Goal: Find specific page/section: Find specific page/section

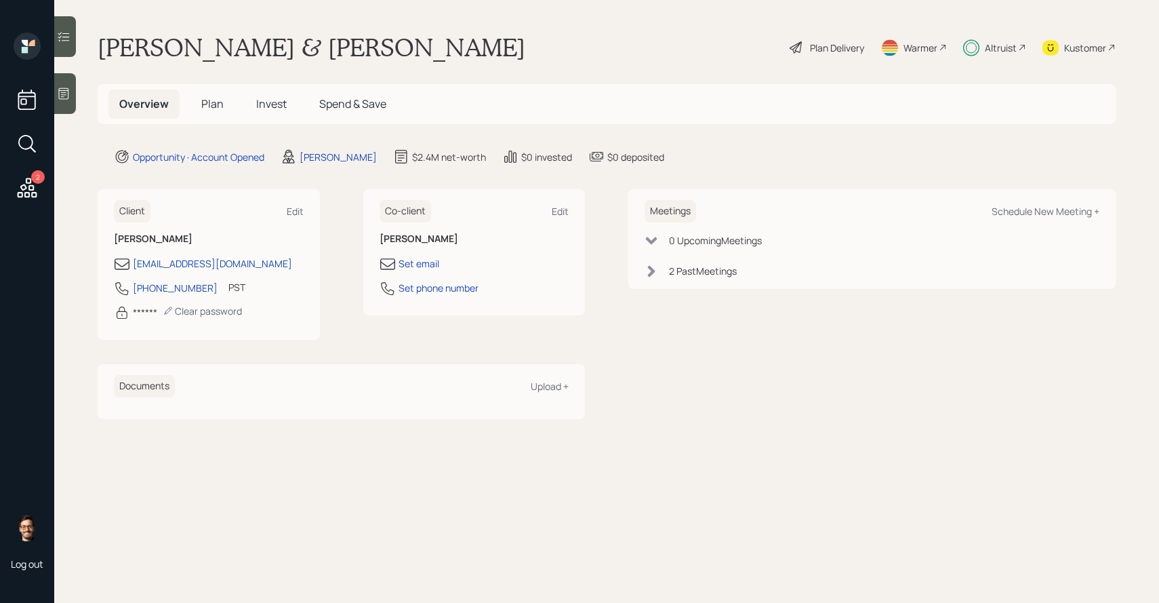
click at [265, 102] on span "Invest" at bounding box center [271, 103] width 31 height 15
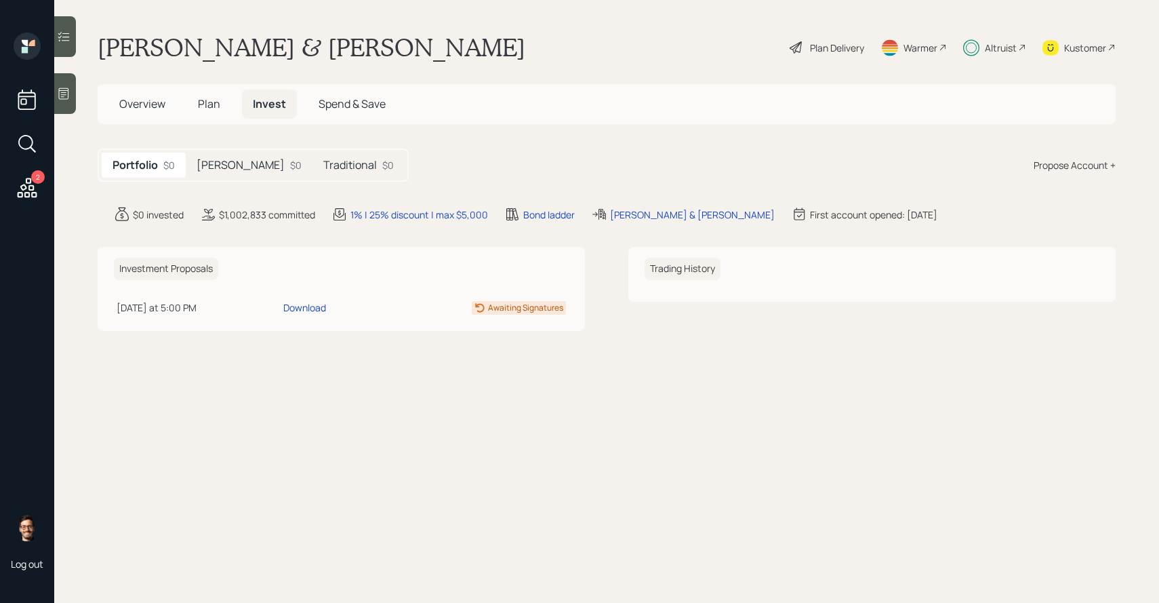
click at [236, 163] on h5 "[PERSON_NAME]" at bounding box center [241, 165] width 88 height 13
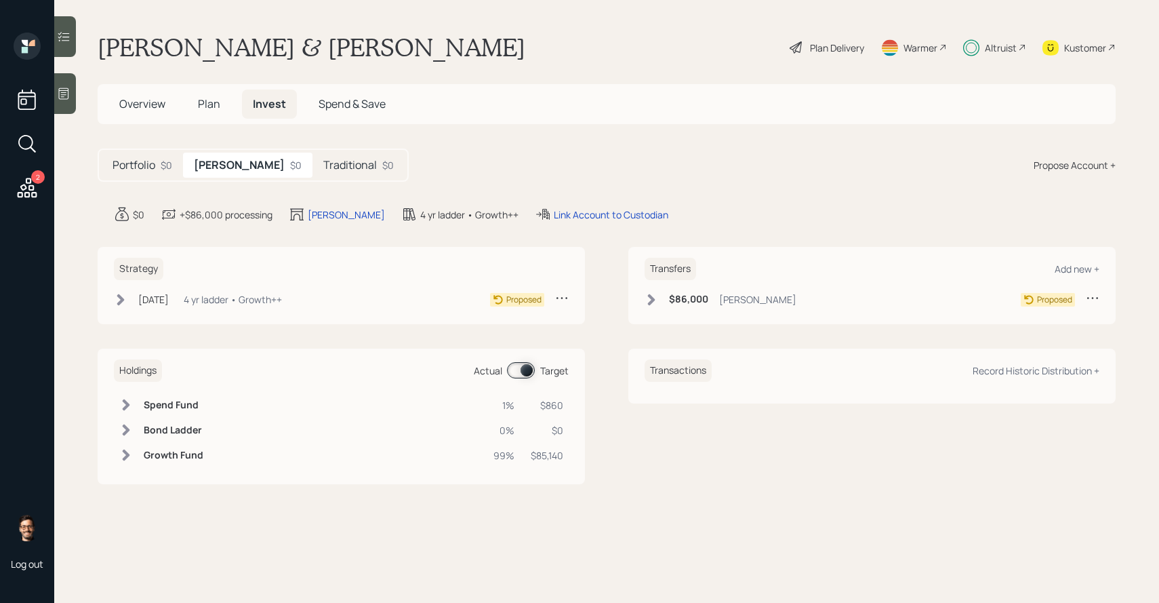
click at [323, 169] on h5 "Traditional" at bounding box center [350, 165] width 54 height 13
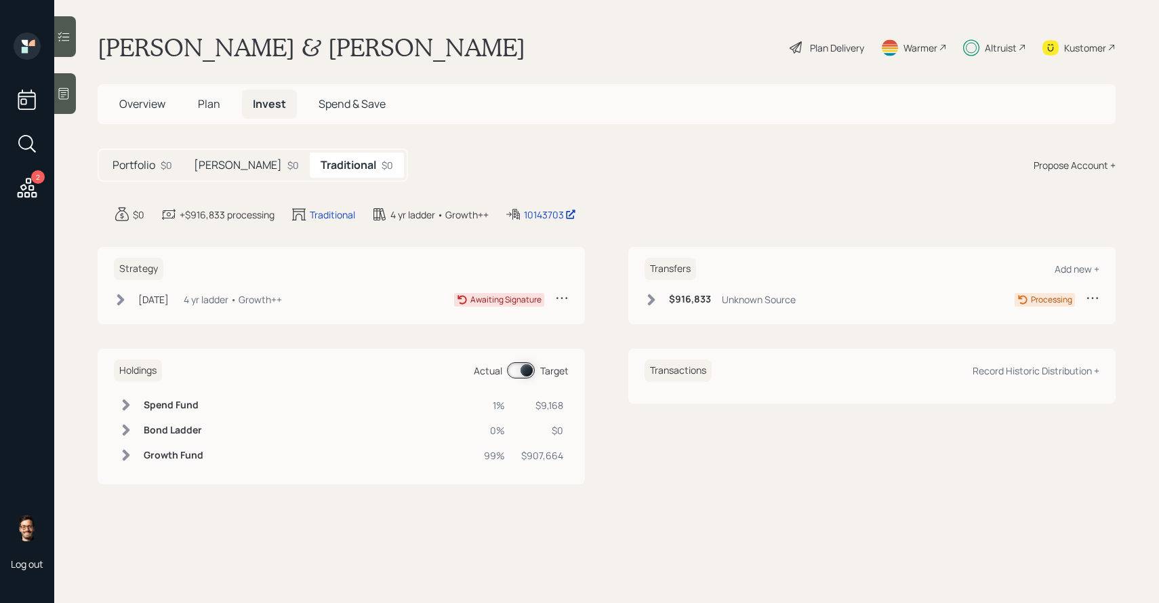
click at [650, 296] on icon at bounding box center [651, 300] width 7 height 12
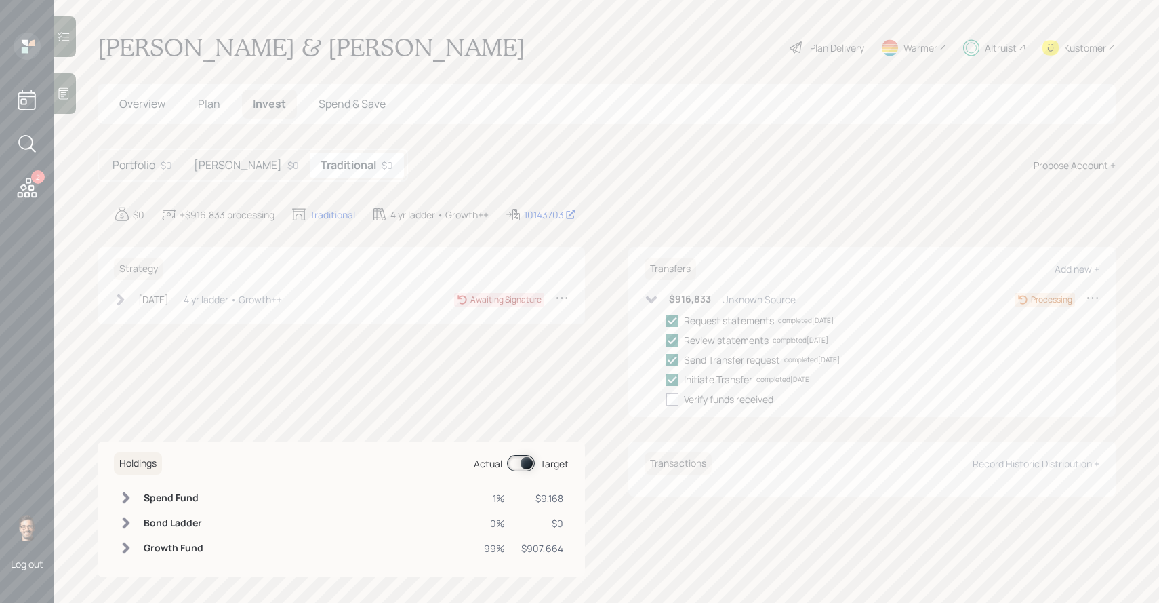
click at [648, 296] on icon at bounding box center [652, 300] width 14 height 14
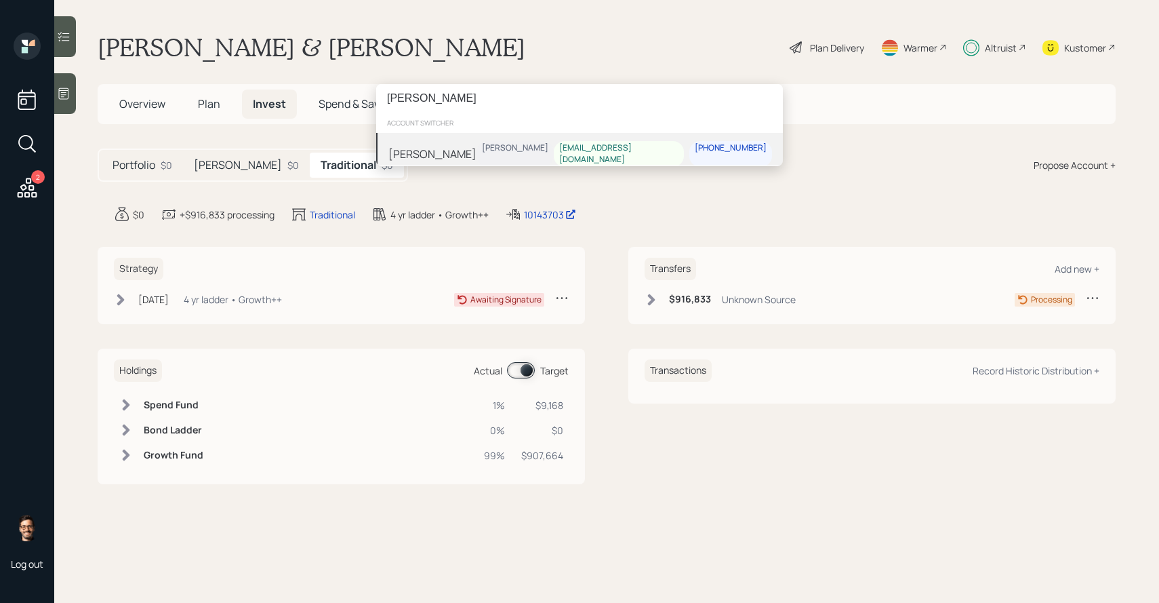
type input "[PERSON_NAME]"
